Goal: Find specific page/section: Find specific page/section

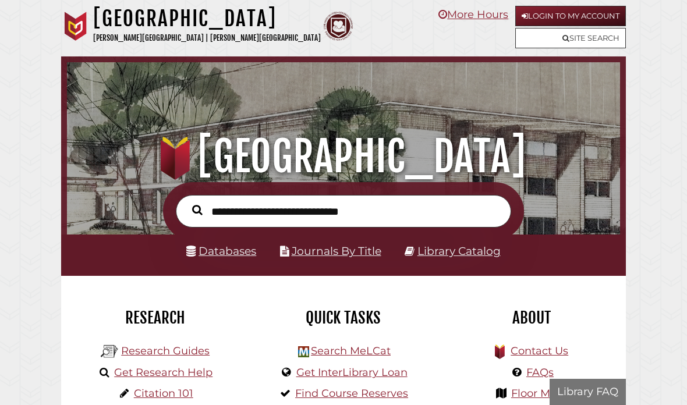
scroll to position [183, 547]
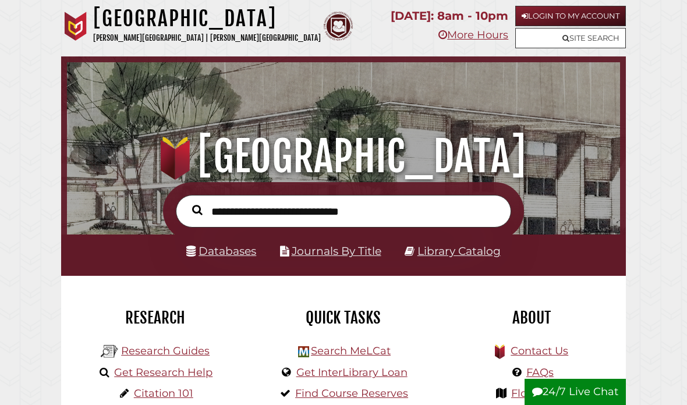
click at [601, 20] on link "Login to My Account" at bounding box center [570, 16] width 111 height 20
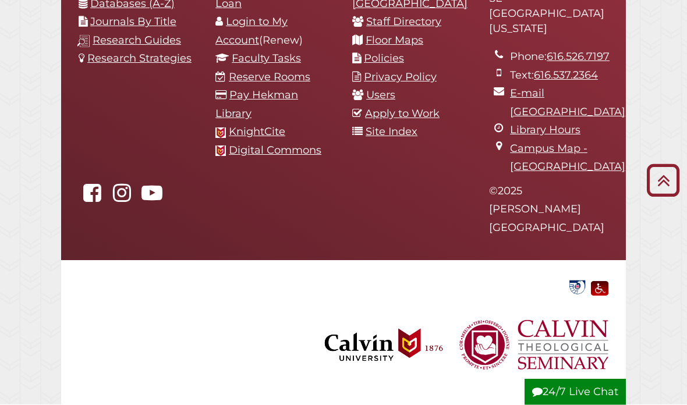
scroll to position [1203, 0]
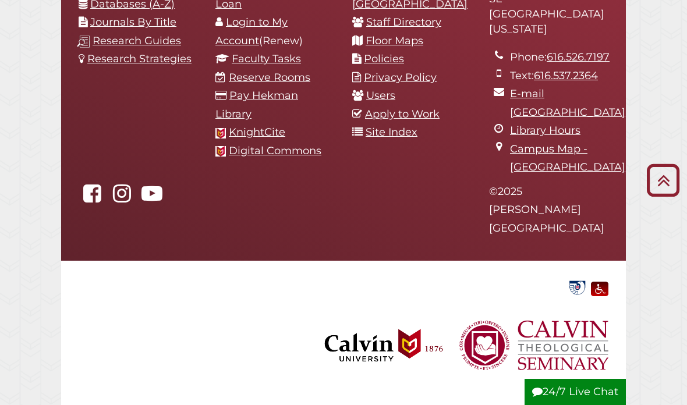
click at [287, 47] on link "Login to My Account" at bounding box center [251, 31] width 72 height 31
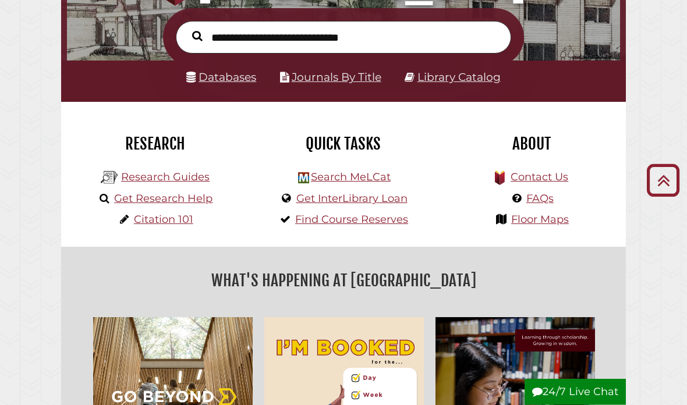
scroll to position [0, 0]
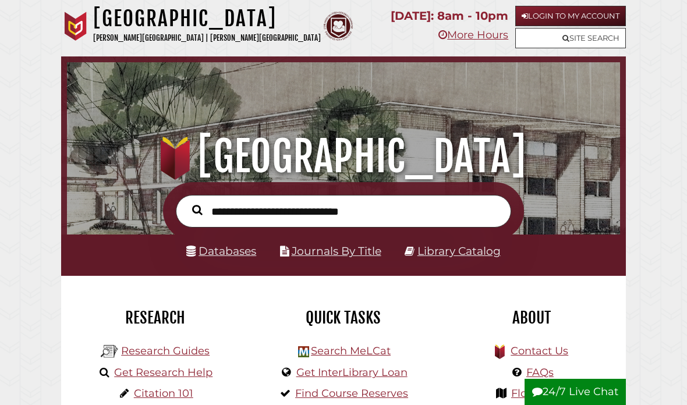
click at [436, 202] on input "text" at bounding box center [343, 211] width 335 height 33
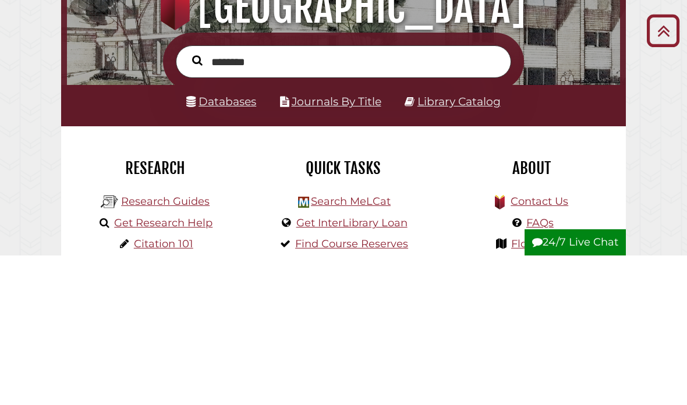
type input "********"
click at [197, 202] on button "Search" at bounding box center [197, 210] width 22 height 16
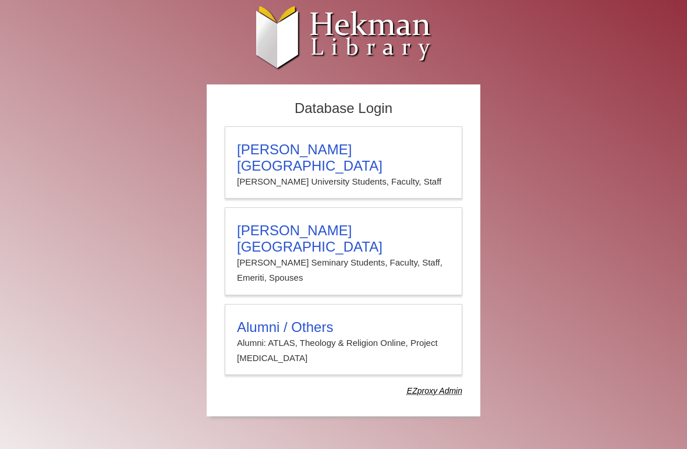
click at [268, 319] on h3 "Alumni / Others" at bounding box center [343, 327] width 213 height 16
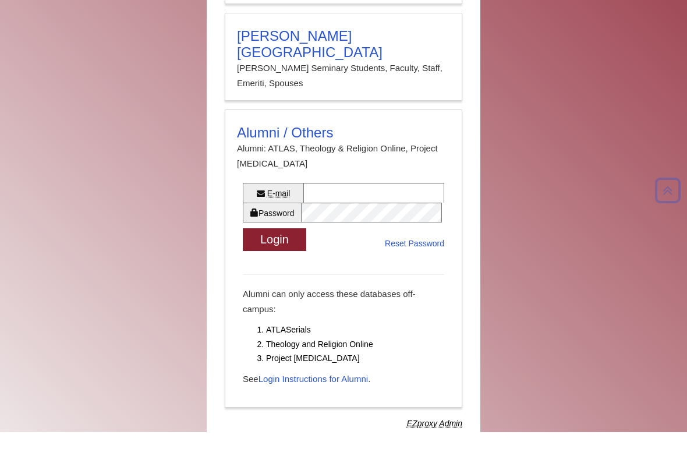
scroll to position [180, 0]
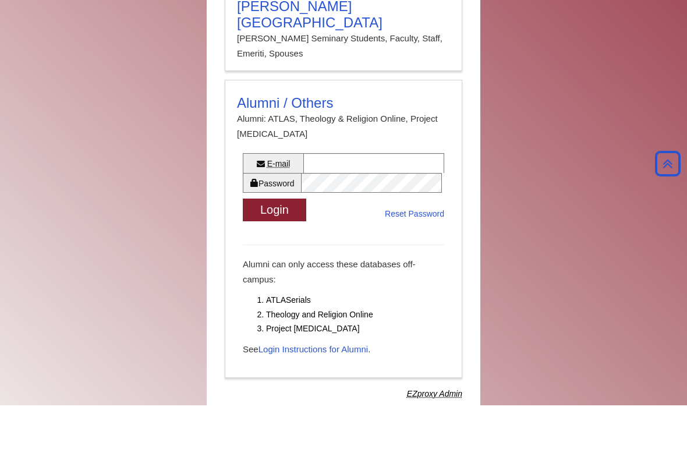
click at [293, 387] on link "Login Instructions for Alumni" at bounding box center [312, 392] width 109 height 10
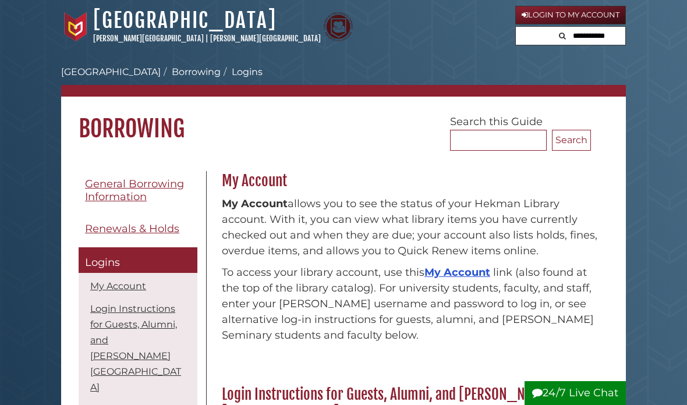
click at [611, 10] on link "Login to My Account" at bounding box center [570, 15] width 111 height 19
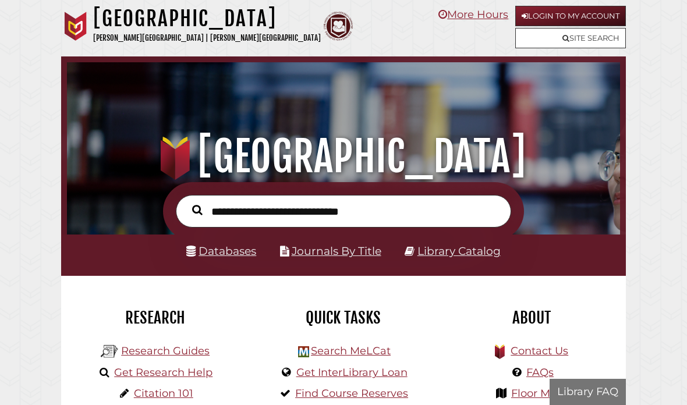
scroll to position [183, 547]
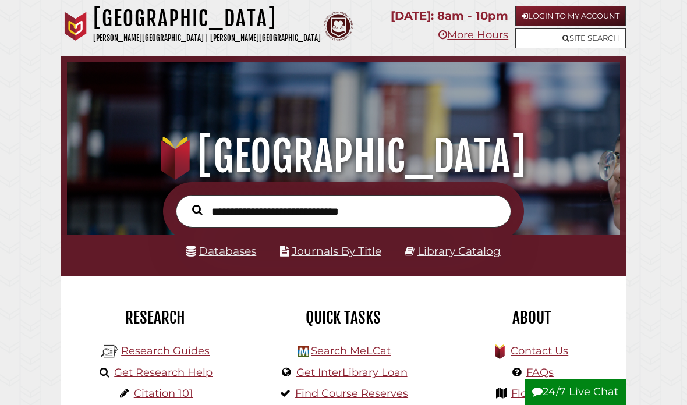
click at [589, 37] on link "Site Search" at bounding box center [570, 38] width 111 height 20
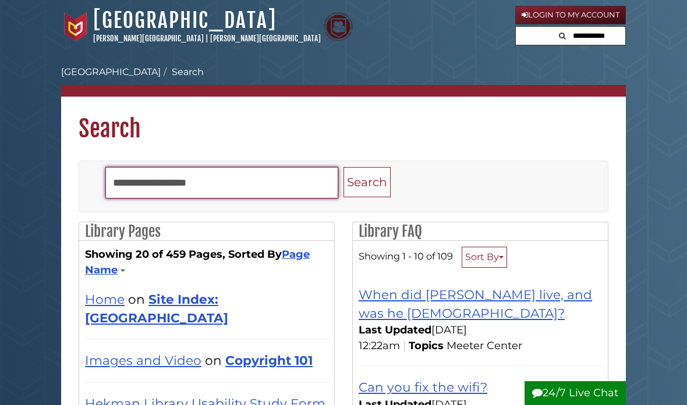
click at [262, 197] on input "Search" at bounding box center [221, 182] width 233 height 31
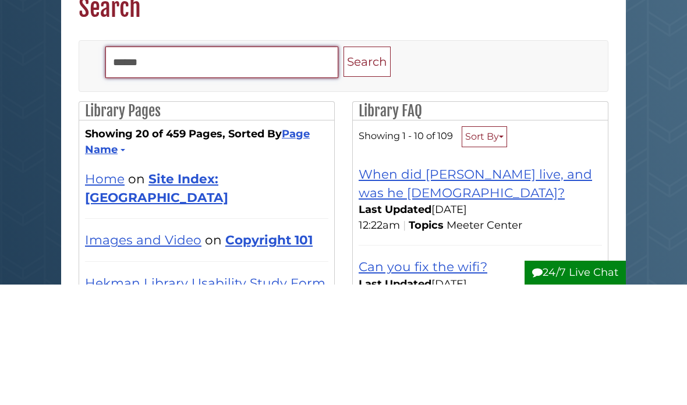
type input "******"
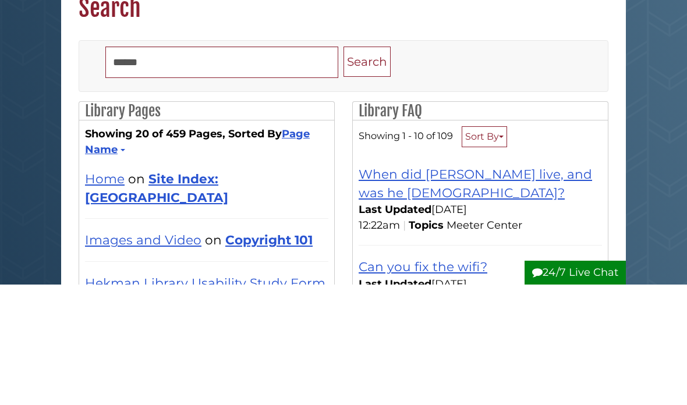
click at [368, 167] on button "Search" at bounding box center [366, 182] width 47 height 31
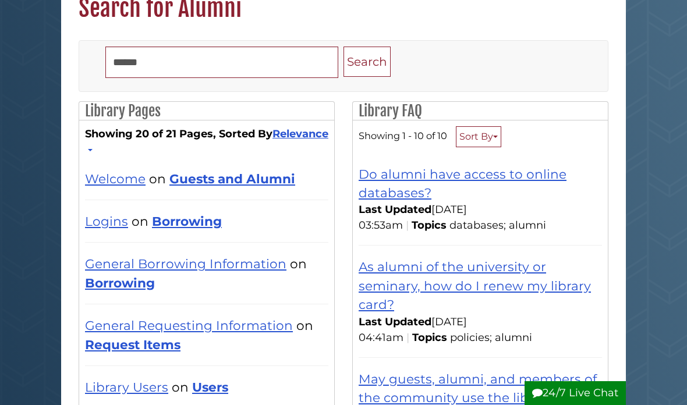
click at [282, 178] on link "Guests and Alumni" at bounding box center [232, 178] width 126 height 15
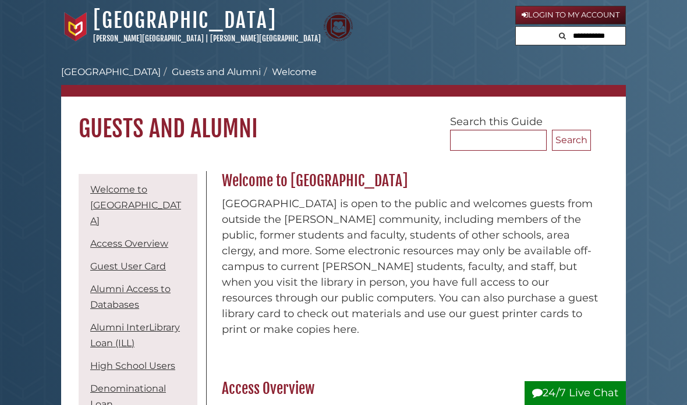
click at [602, 6] on link "Login to My Account" at bounding box center [570, 15] width 111 height 19
